Goal: Find specific page/section: Find specific page/section

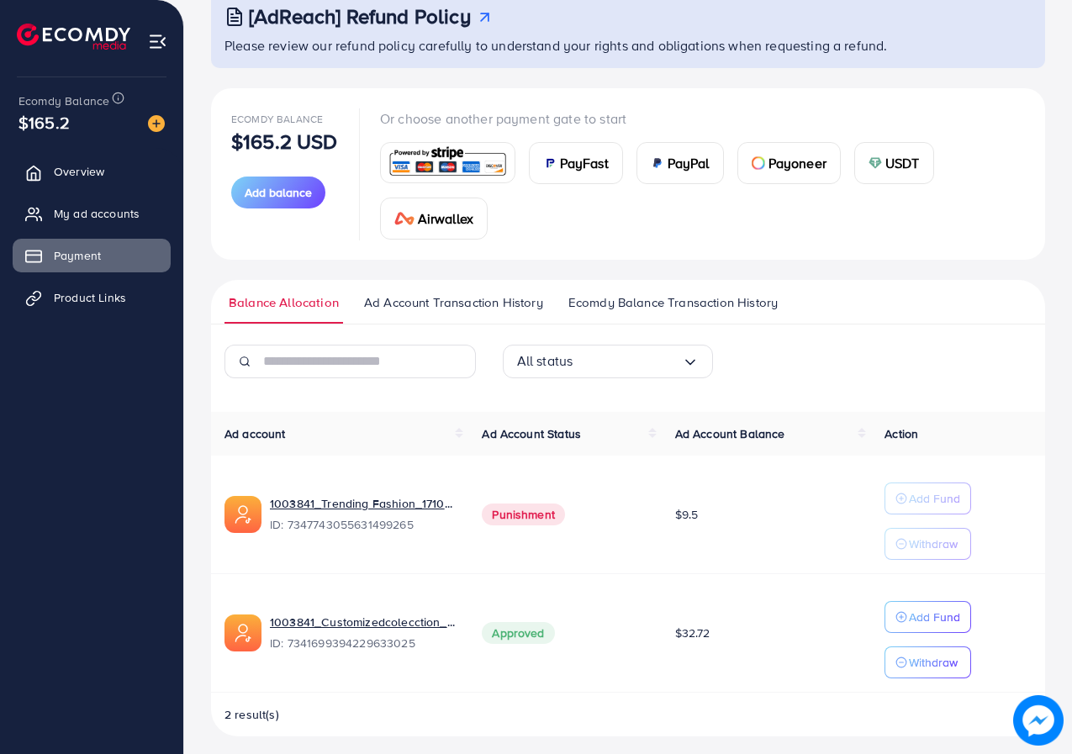
scroll to position [122, 0]
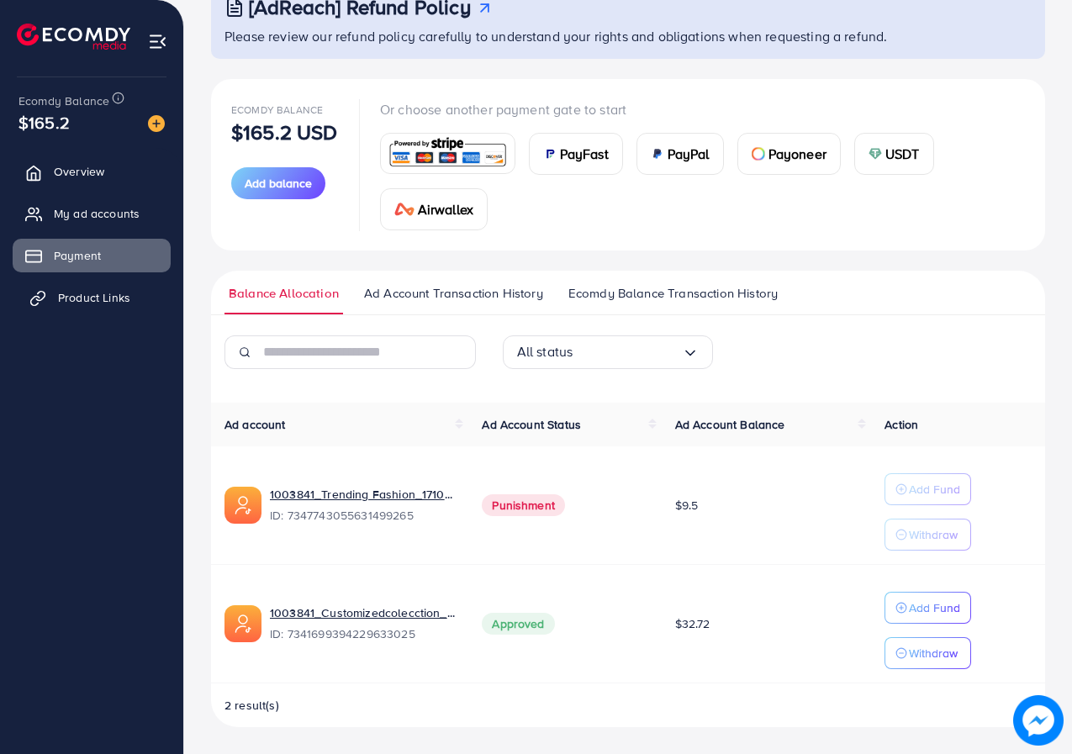
click at [65, 294] on span "Product Links" at bounding box center [94, 297] width 72 height 17
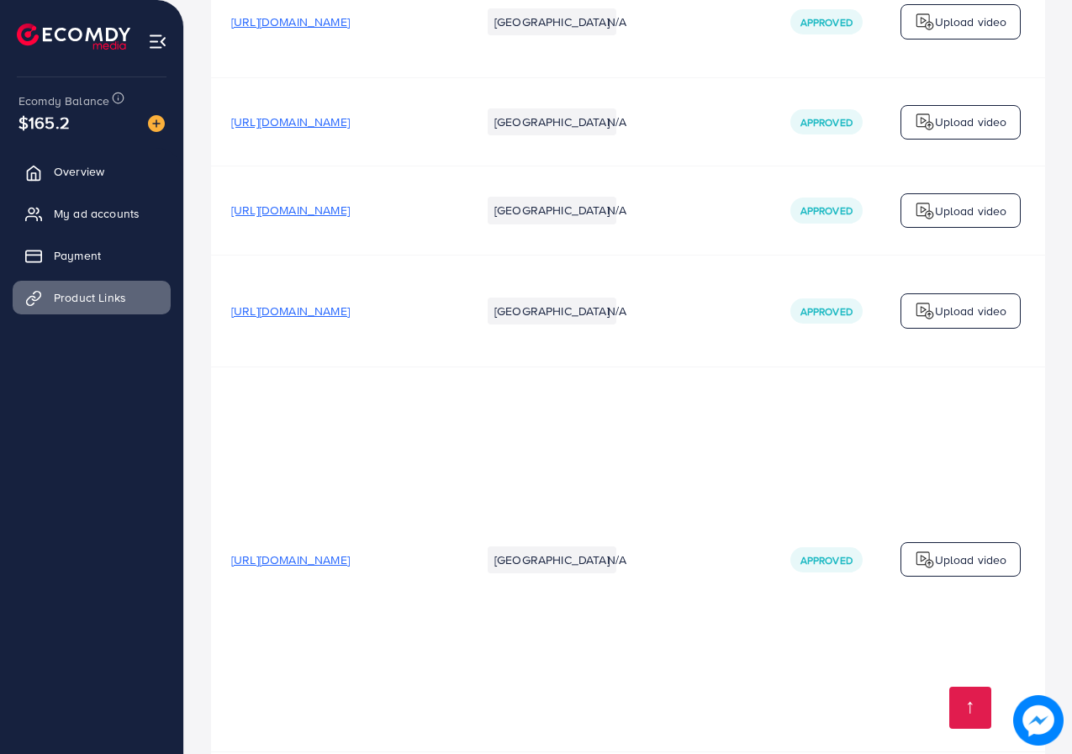
scroll to position [7776, 0]
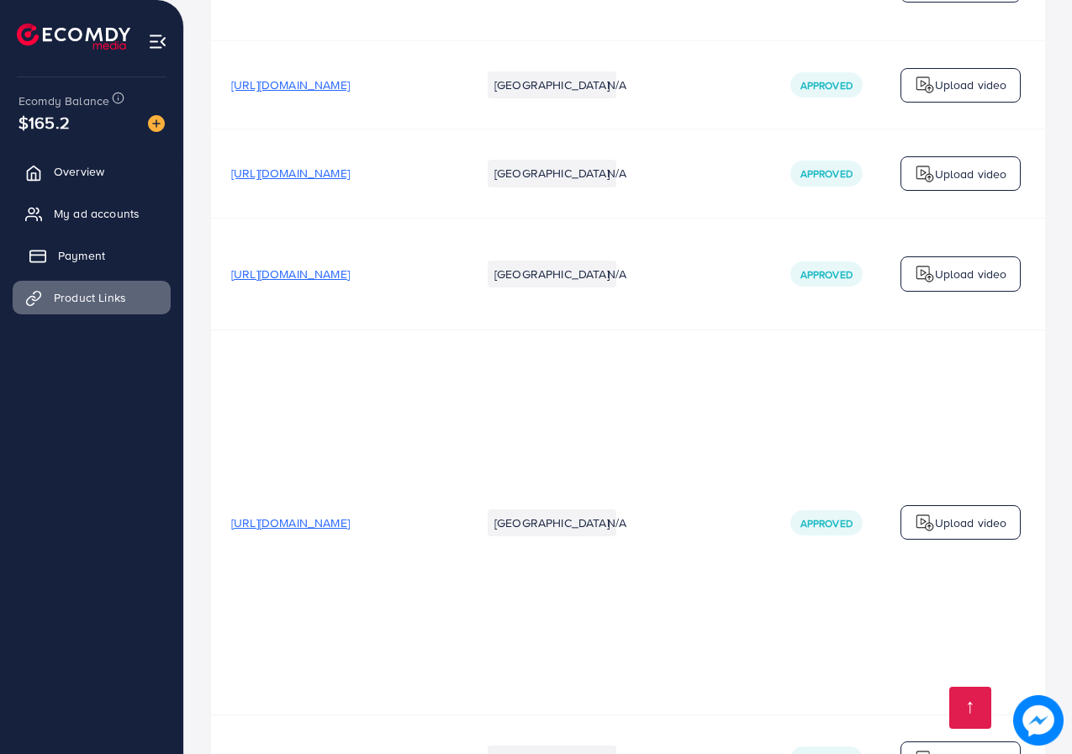
click at [63, 249] on span "Payment" at bounding box center [81, 255] width 47 height 17
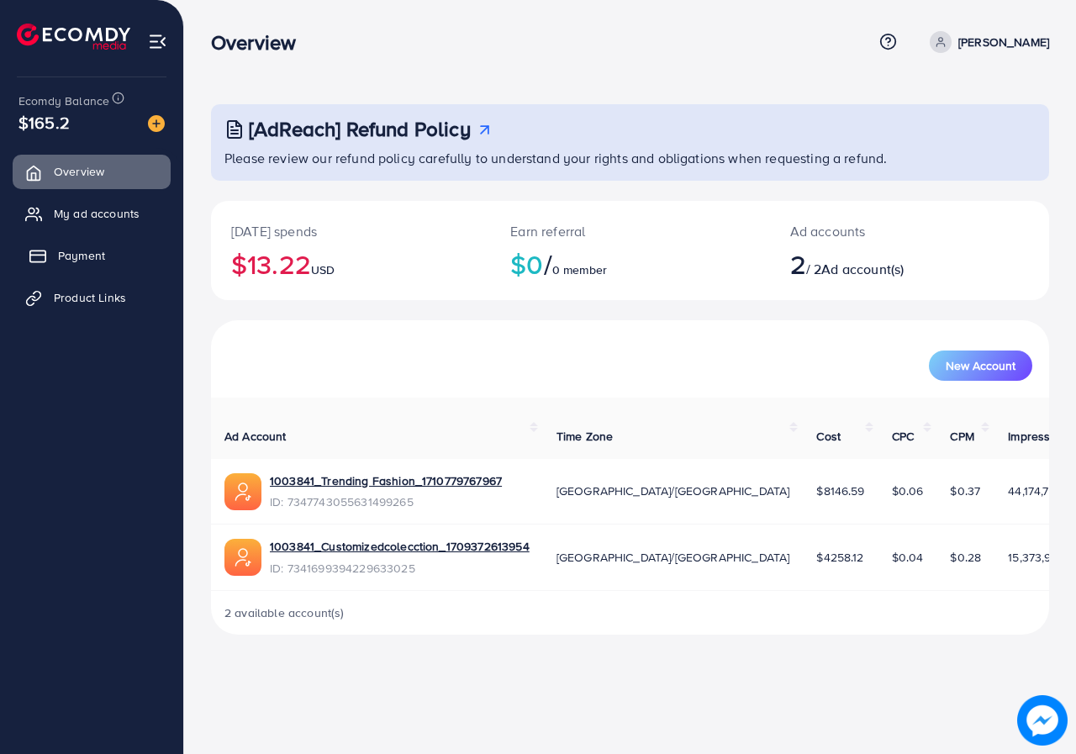
click at [58, 246] on link "Payment" at bounding box center [92, 256] width 158 height 34
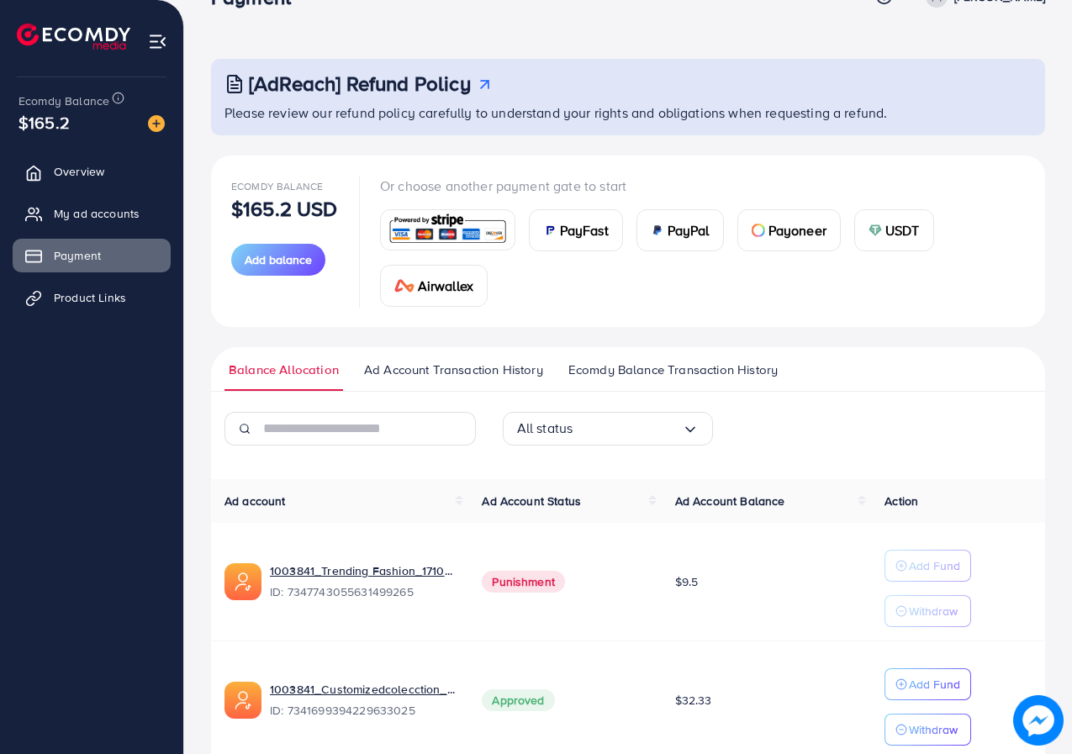
scroll to position [122, 0]
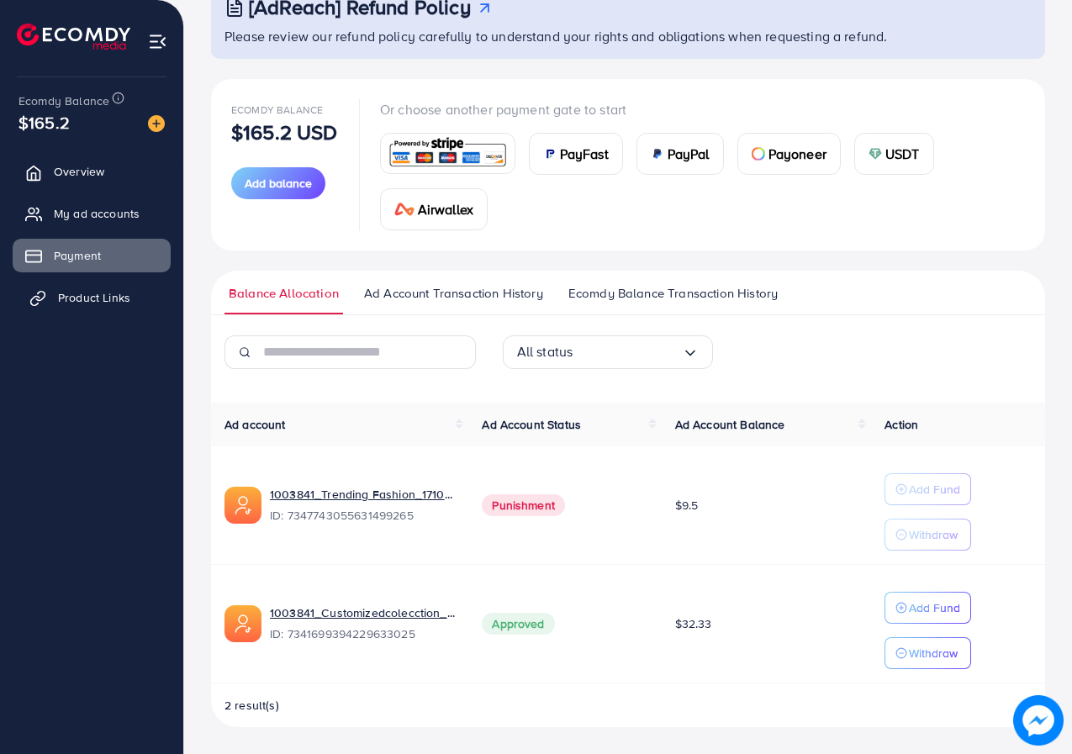
click at [68, 293] on span "Product Links" at bounding box center [94, 297] width 72 height 17
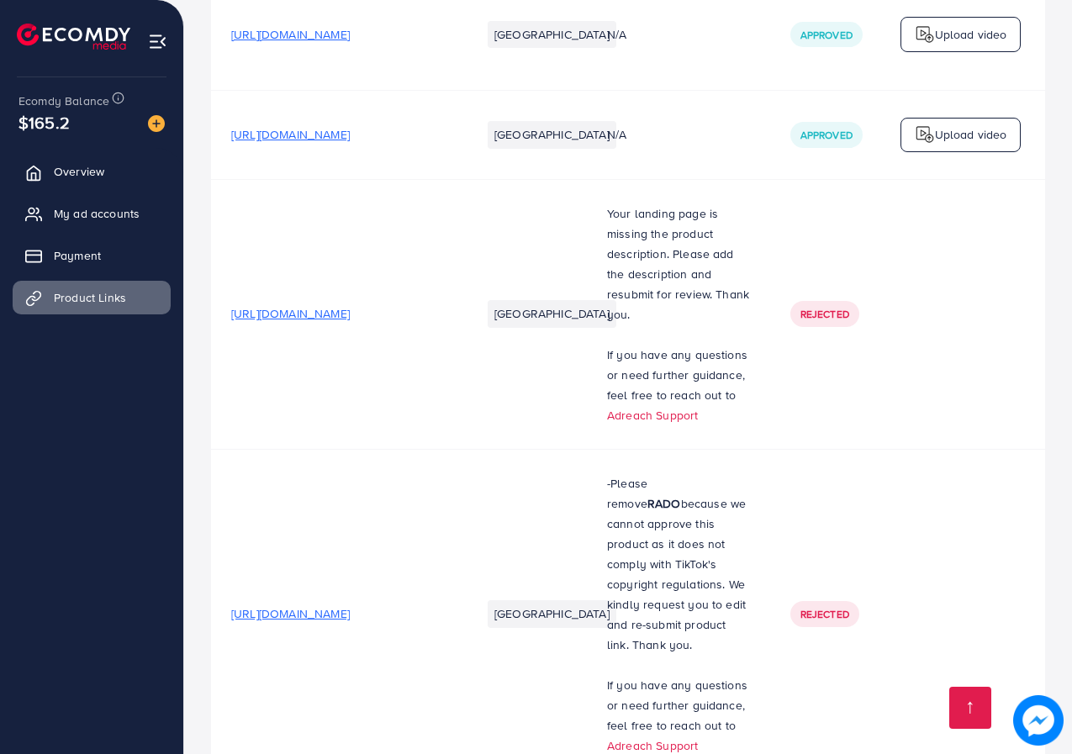
scroll to position [7776, 0]
